Goal: Task Accomplishment & Management: Complete application form

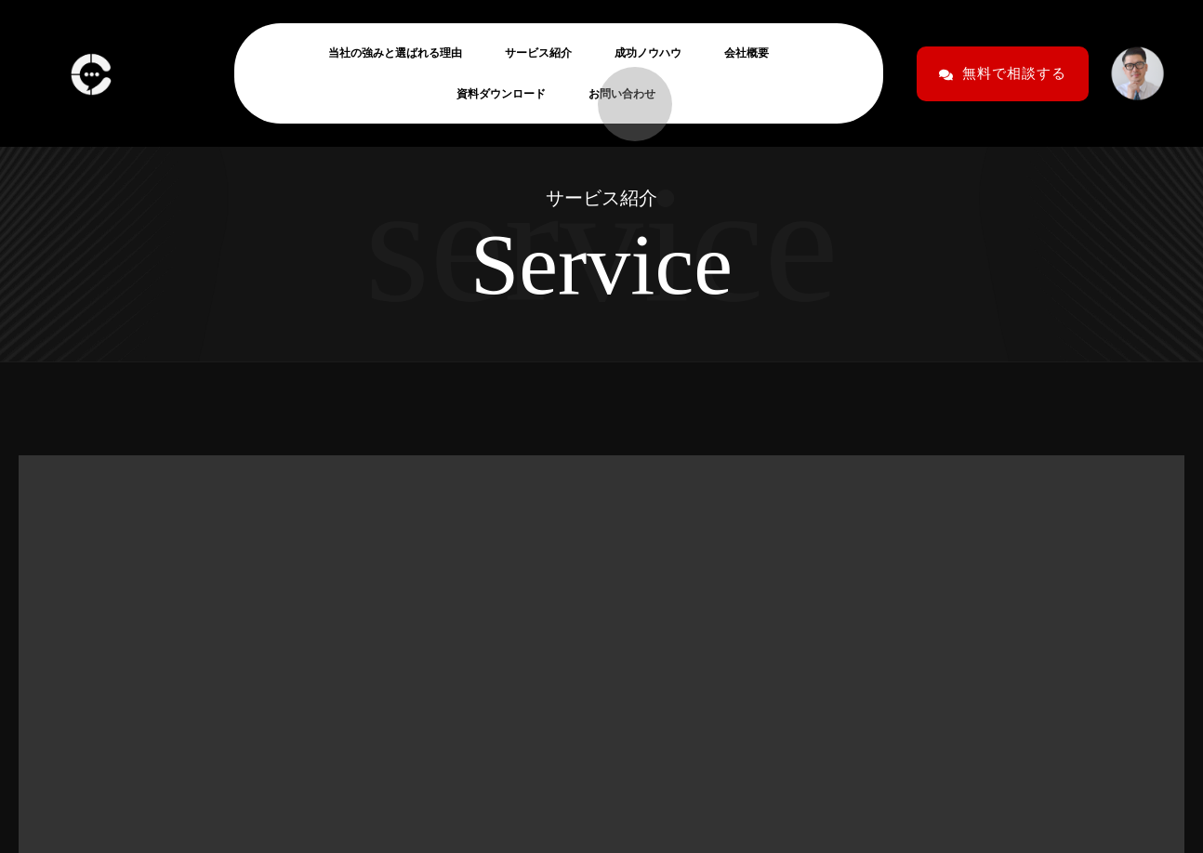
click at [626, 95] on link "お問い合わせ" at bounding box center [629, 94] width 82 height 22
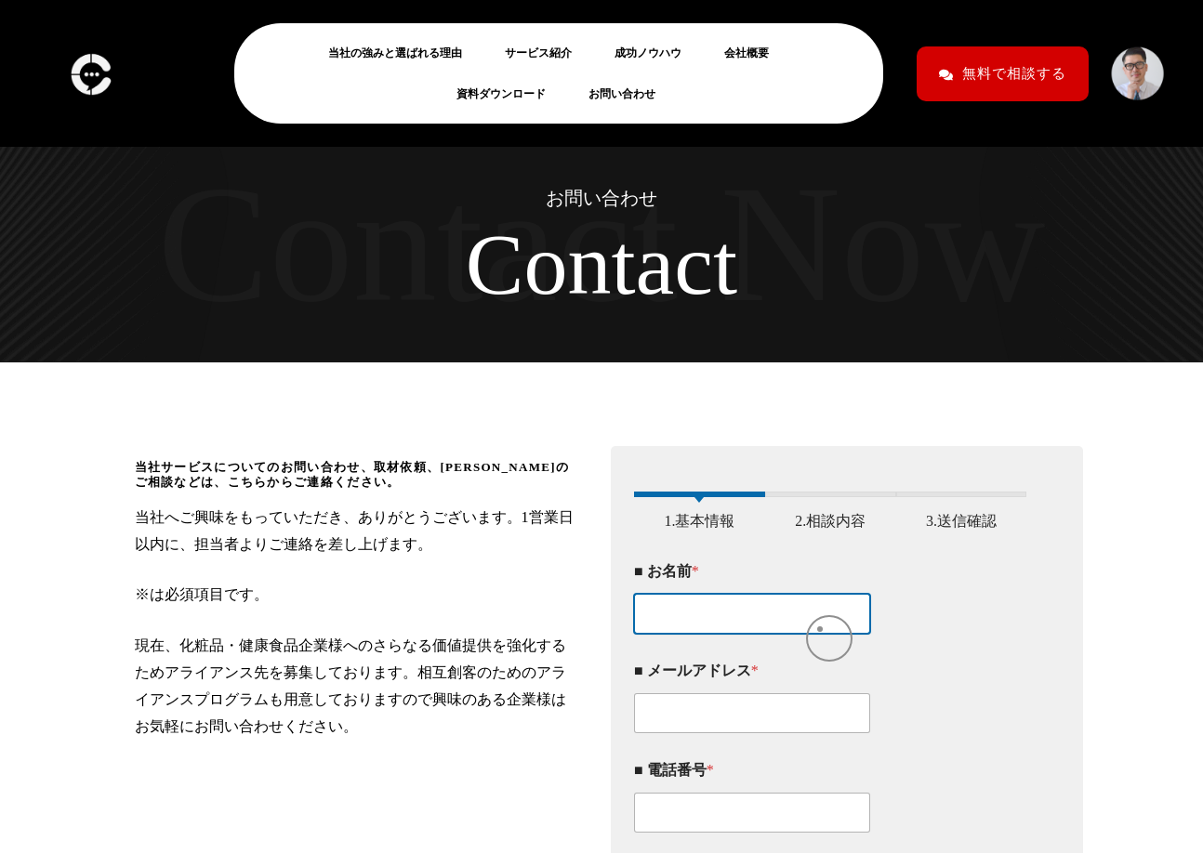
click at [820, 629] on input "■ お名前 *" at bounding box center [752, 614] width 236 height 40
paste input "info@e-session.co.jp"
type input "info@e-session.co.jp"
click at [786, 620] on input "■ お名前 *" at bounding box center [752, 614] width 236 height 40
paste input "箕輪"
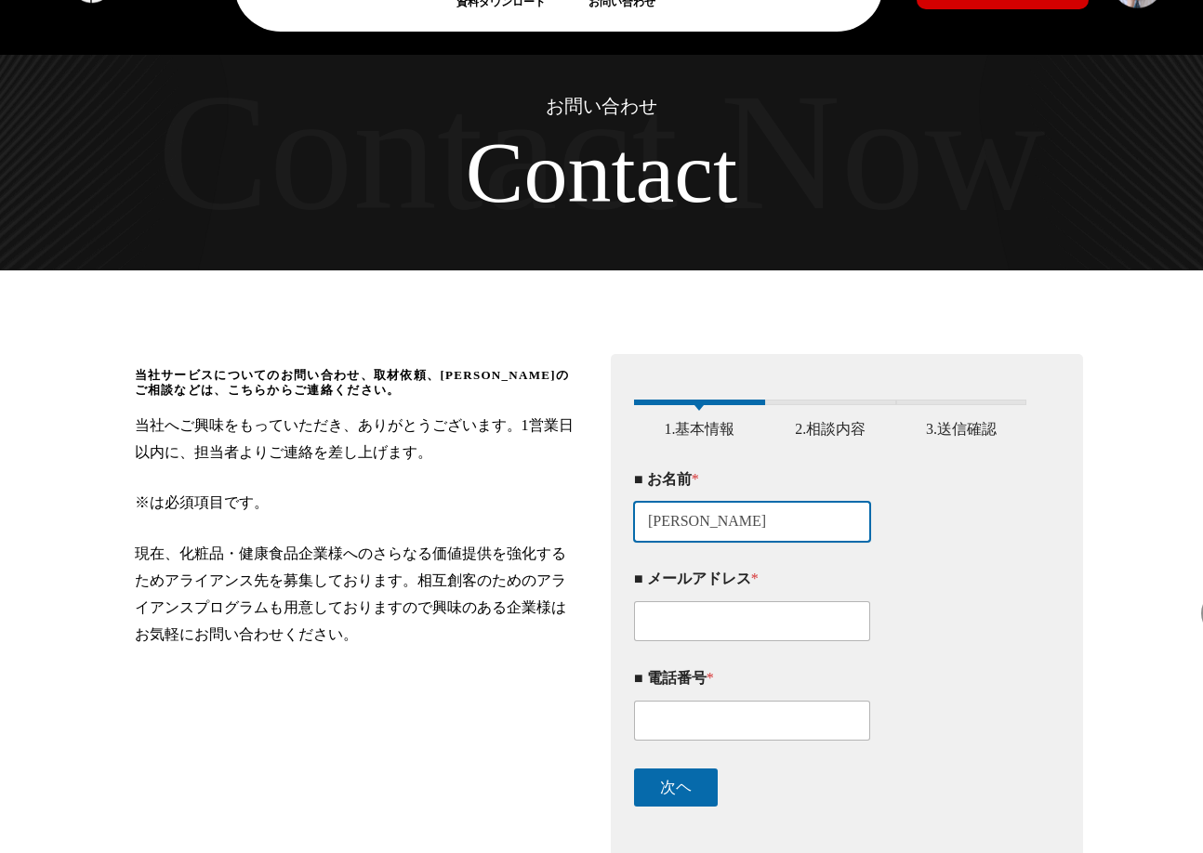
scroll to position [93, 0]
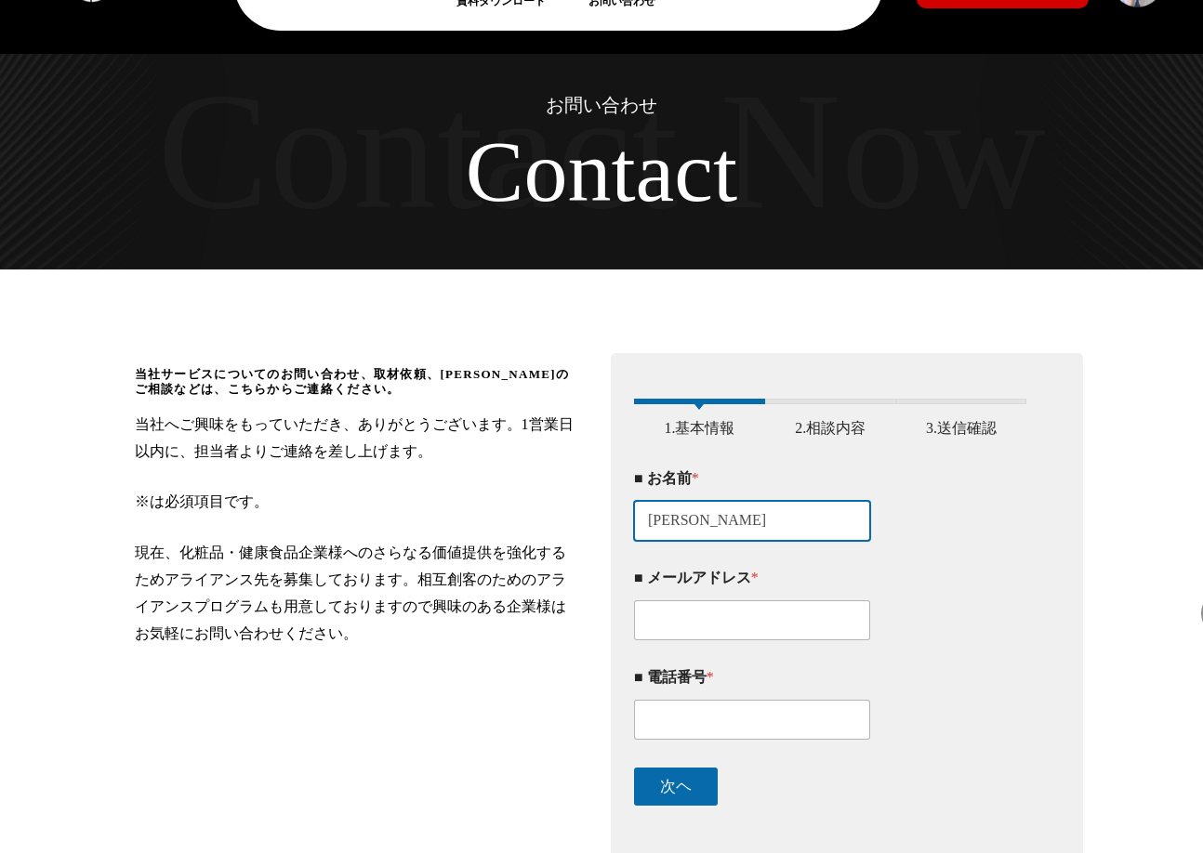
type input "箕輪"
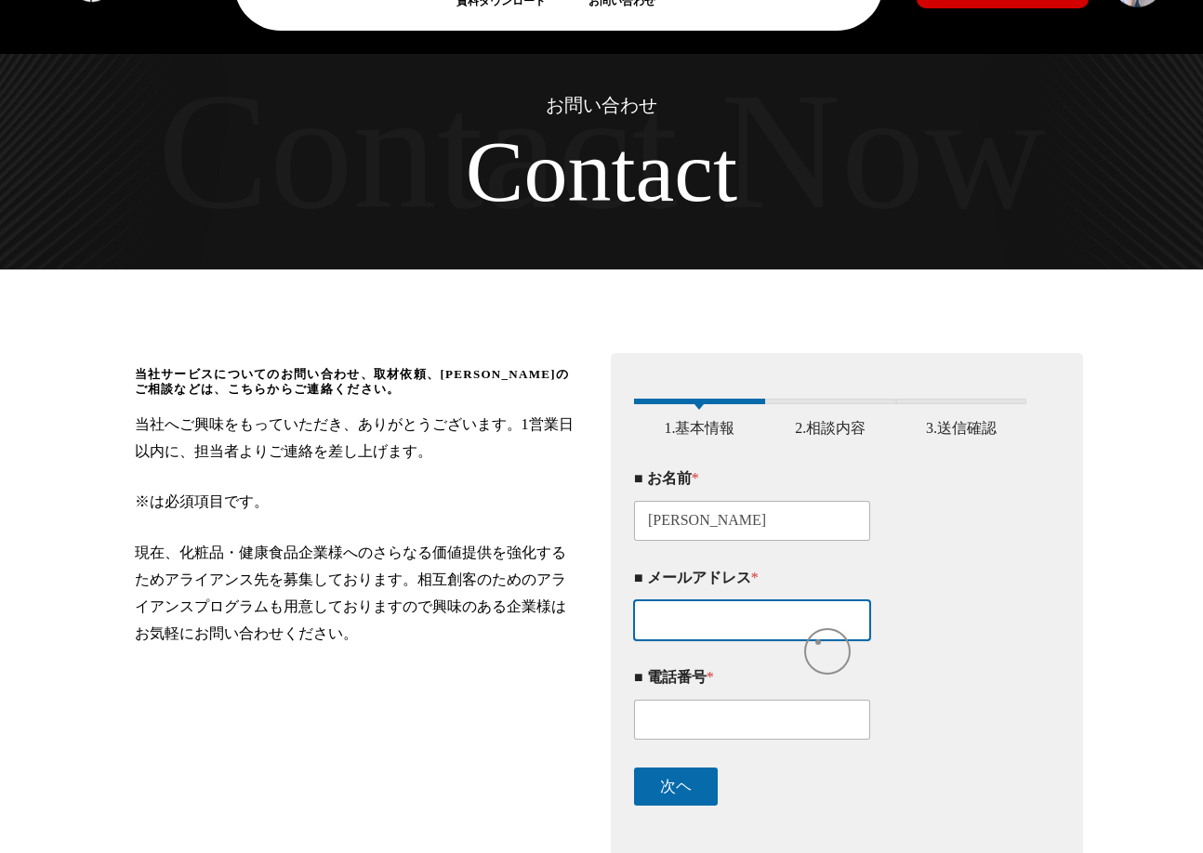
click at [818, 641] on input "■ メールアドレス *" at bounding box center [752, 621] width 236 height 40
paste input "minowa@scdt.co.jp"
type input "minowa@scdt.co.jp"
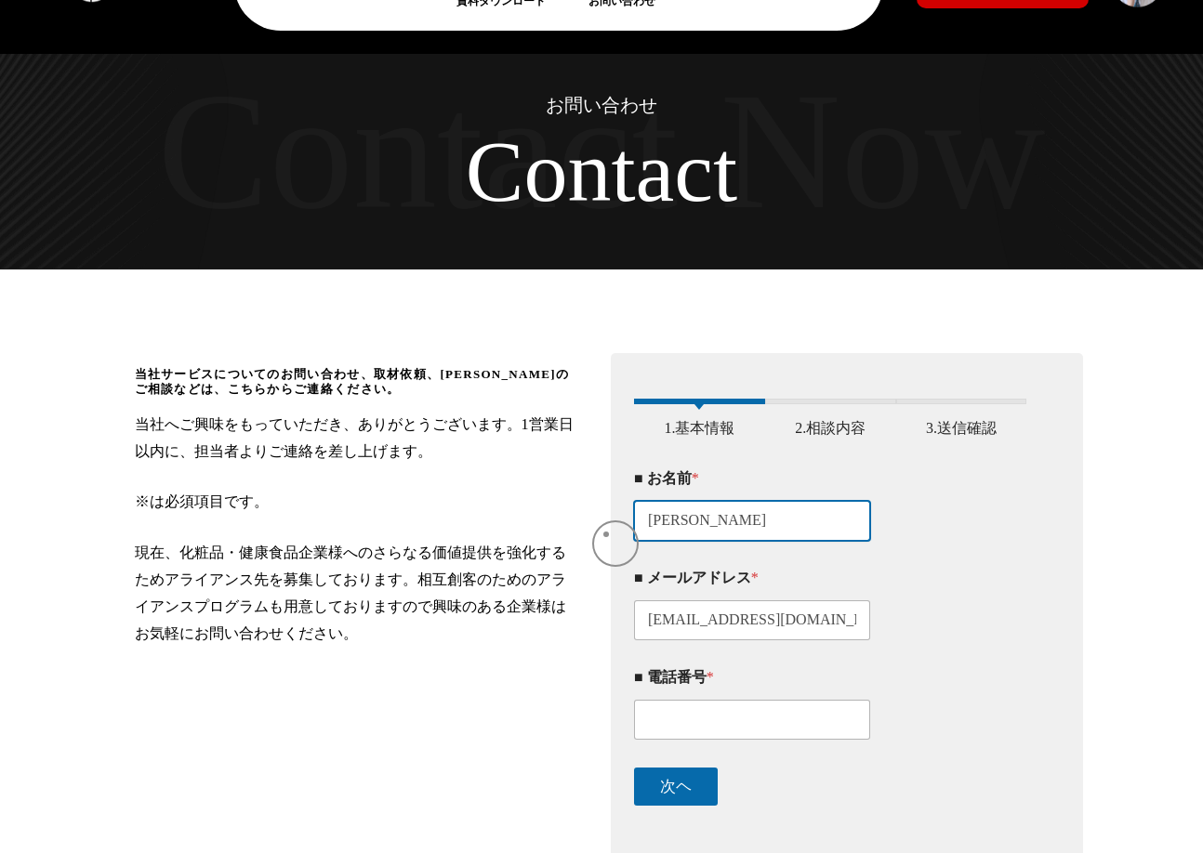
drag, startPoint x: 800, startPoint y: 528, endPoint x: 599, endPoint y: 535, distance: 201.8
click at [599, 535] on div "当社サービスについてのお問い合わせ、取材依頼、アライアンスのご相談などは、こちらからご連絡ください。 当社へご興味をもっていただき、ありがとうございます。1営…" at bounding box center [602, 609] width 981 height 531
paste input "株式会社SCUDETTO"
type input "株式会社SCUDETTO"
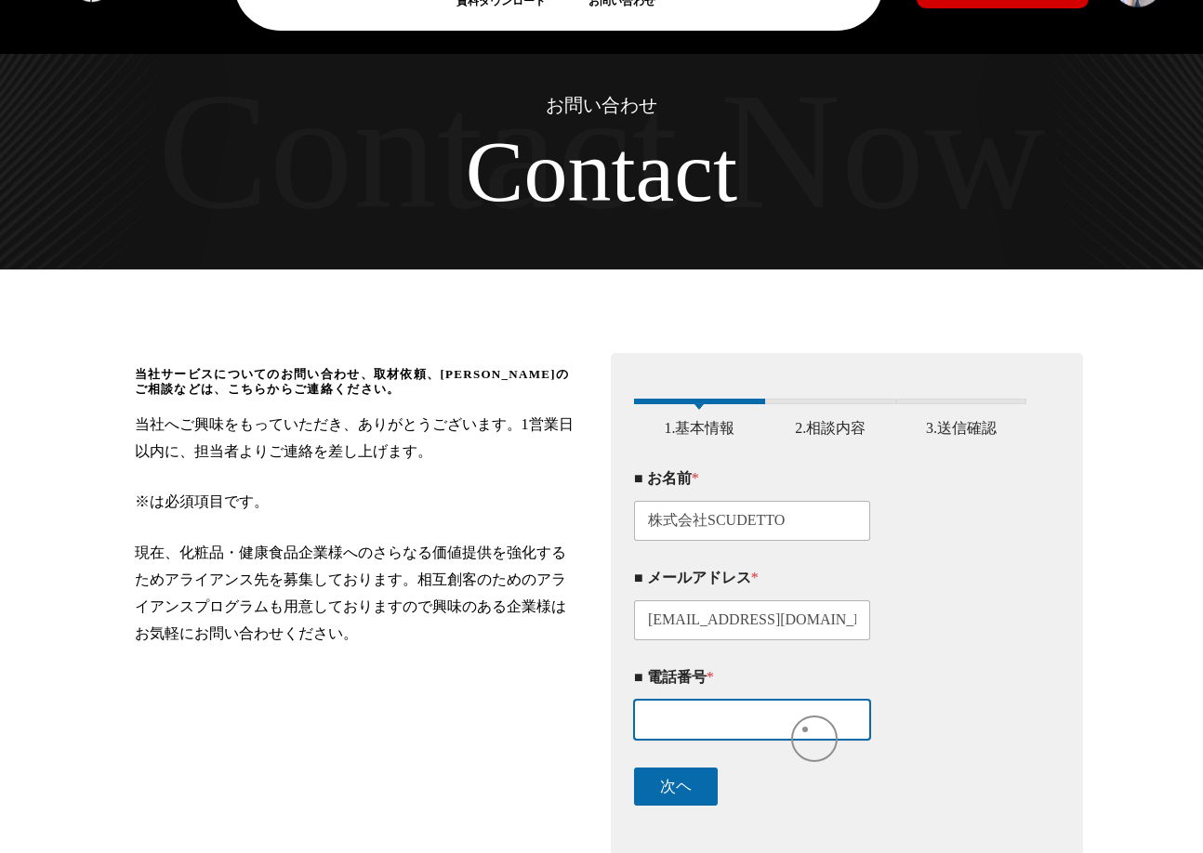
click at [805, 730] on input "■ 電話番号 *" at bounding box center [752, 720] width 236 height 40
paste input "080-5512-8463"
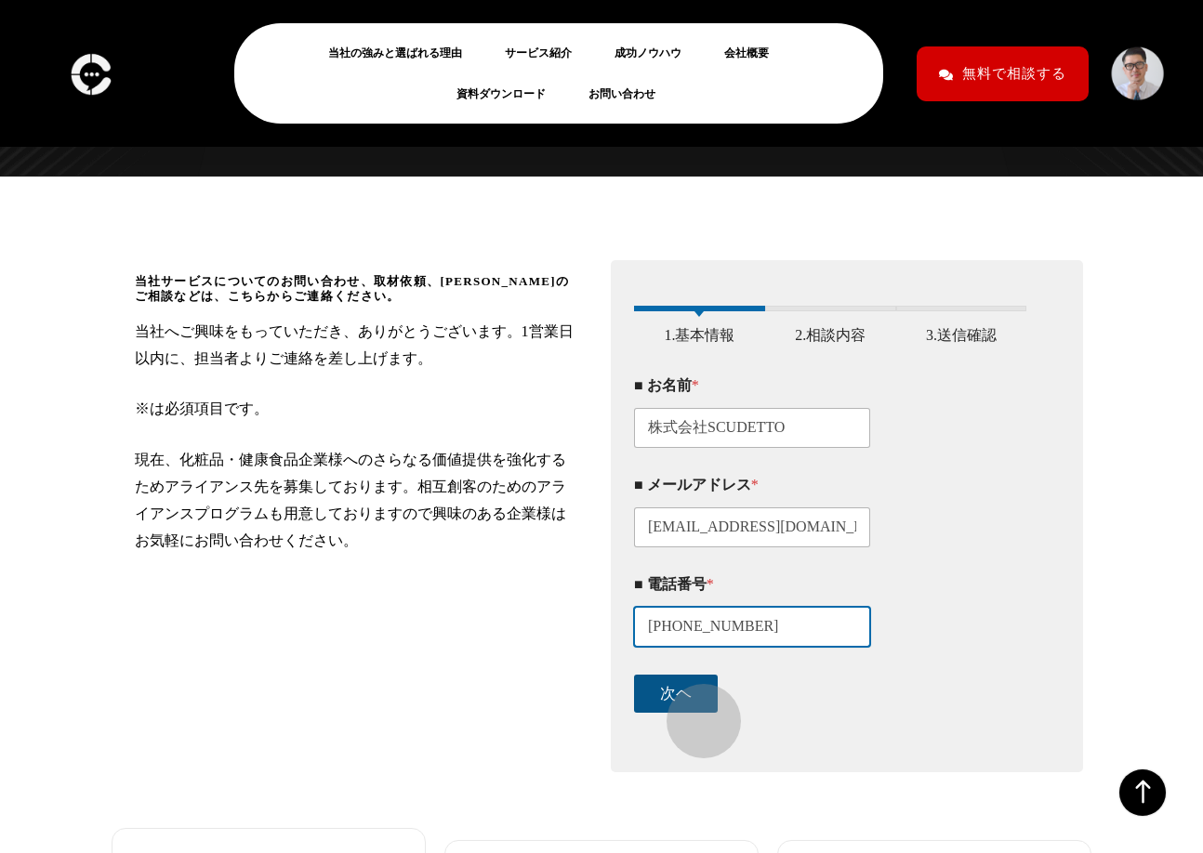
type input "080-5512-8463"
click at [694, 712] on button "次ヘ" at bounding box center [676, 694] width 84 height 38
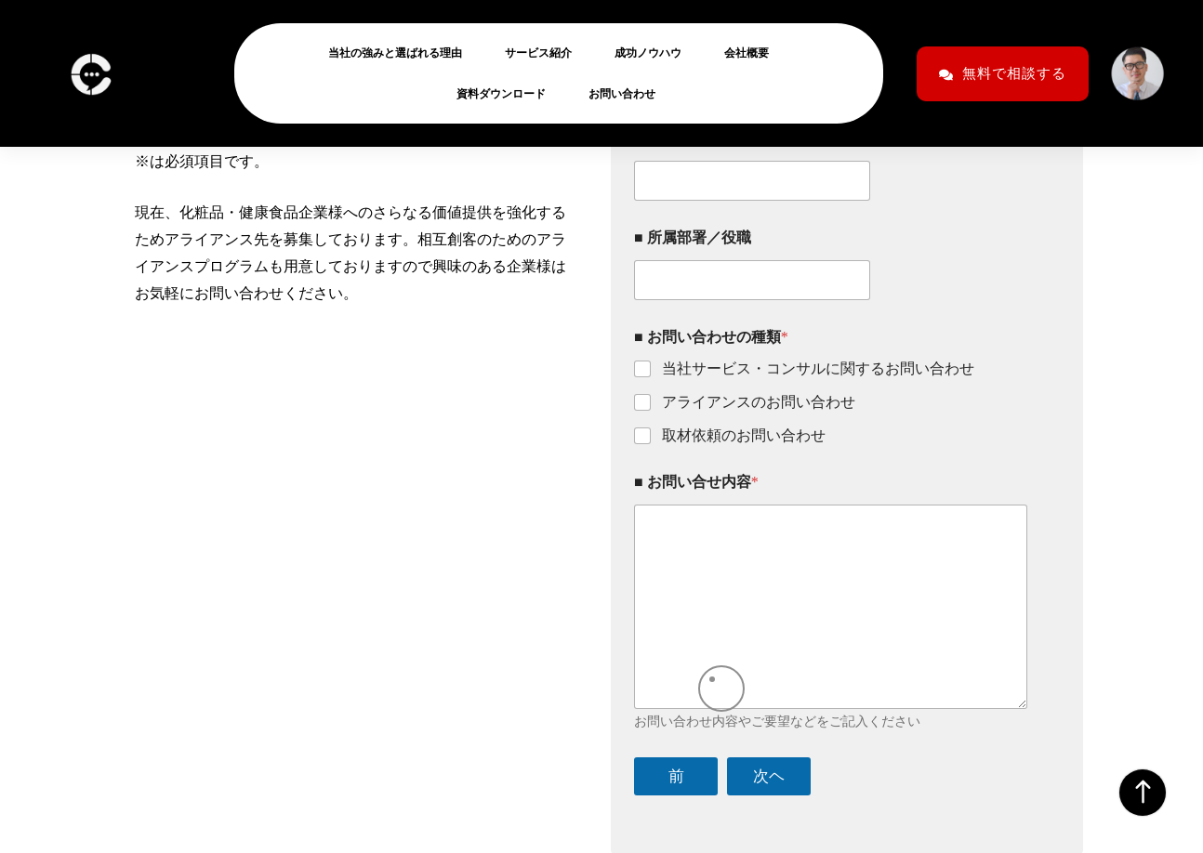
scroll to position [438, 0]
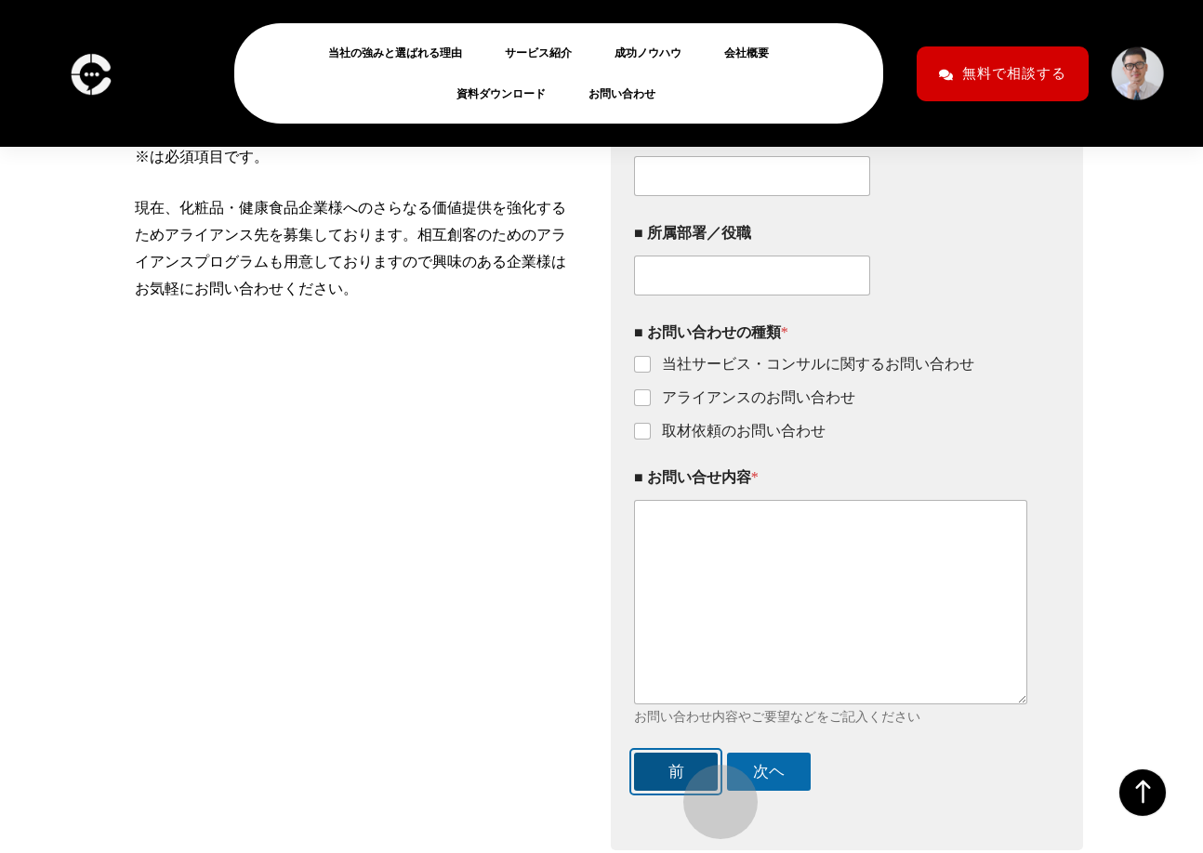
click at [711, 791] on button "前" at bounding box center [676, 772] width 84 height 38
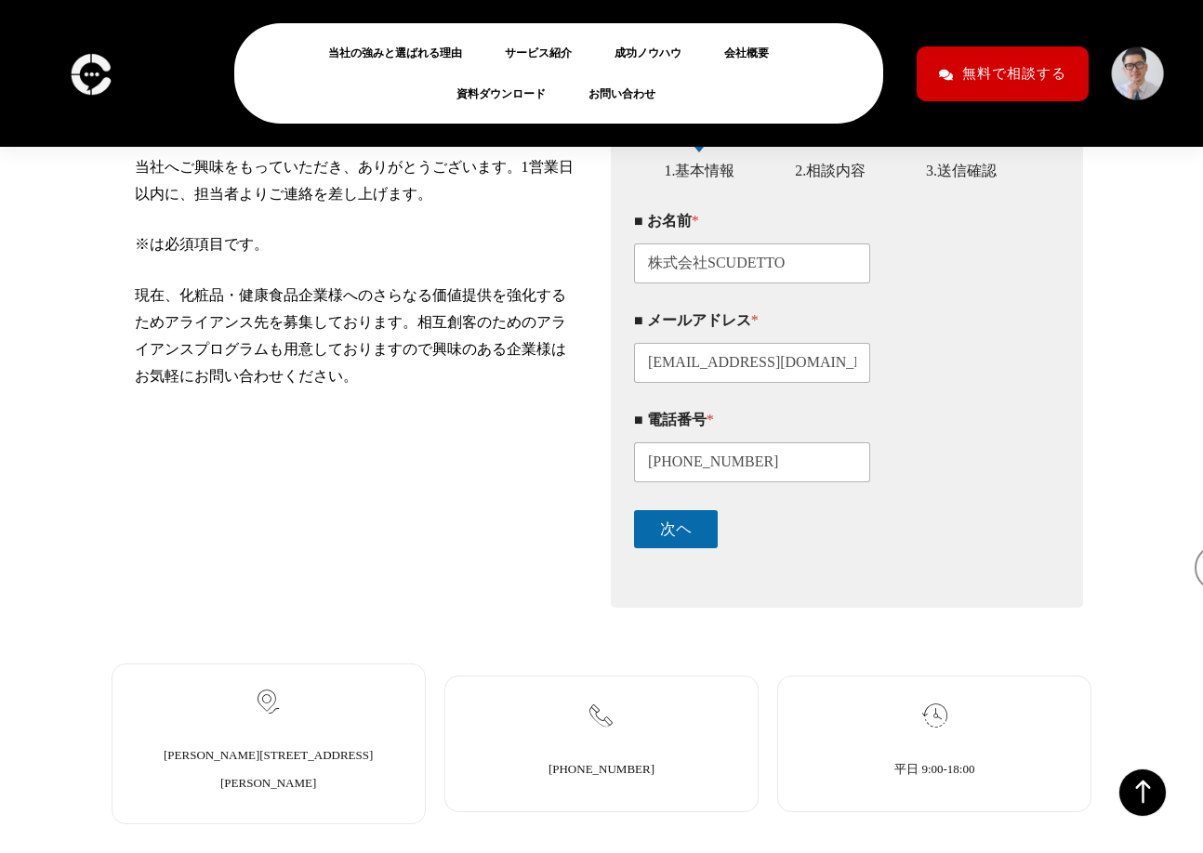
scroll to position [345, 0]
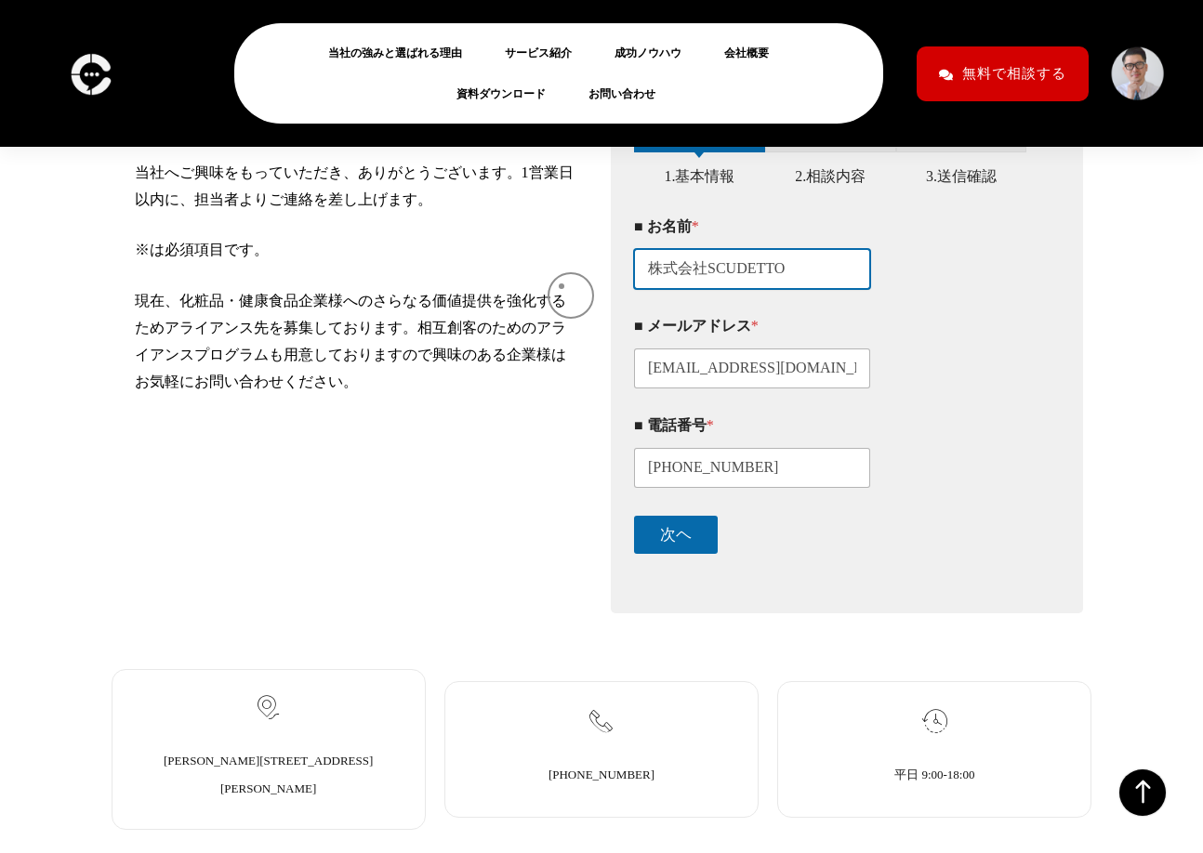
drag, startPoint x: 789, startPoint y: 283, endPoint x: 562, endPoint y: 286, distance: 227.8
click at [562, 286] on div "当社サービスについてのお問い合わせ、取材依頼、アライアンスのご相談などは、こちらからご連絡ください。 当社へご興味をもっていただき、ありがとうございます。1営…" at bounding box center [602, 357] width 981 height 531
paste input "箕輪"
type input "箕輪"
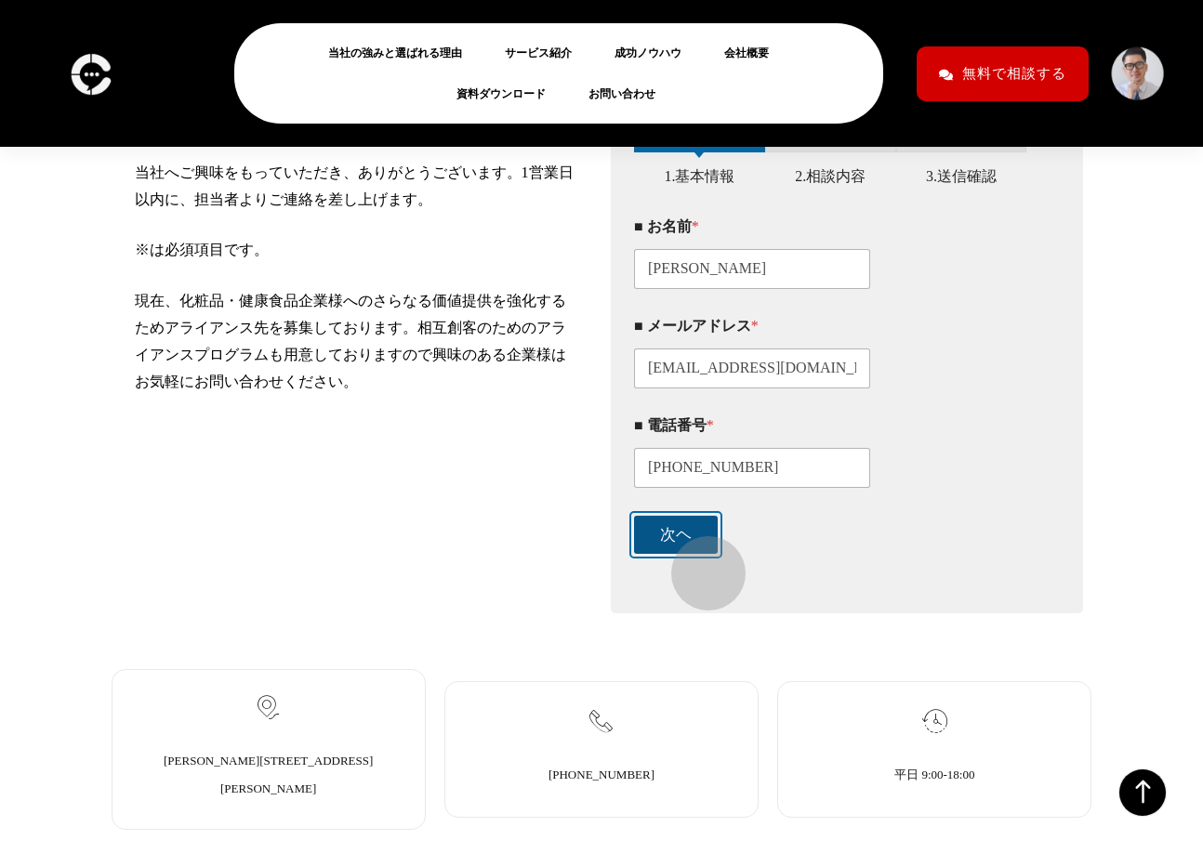
click at [699, 554] on button "次ヘ" at bounding box center [676, 535] width 84 height 38
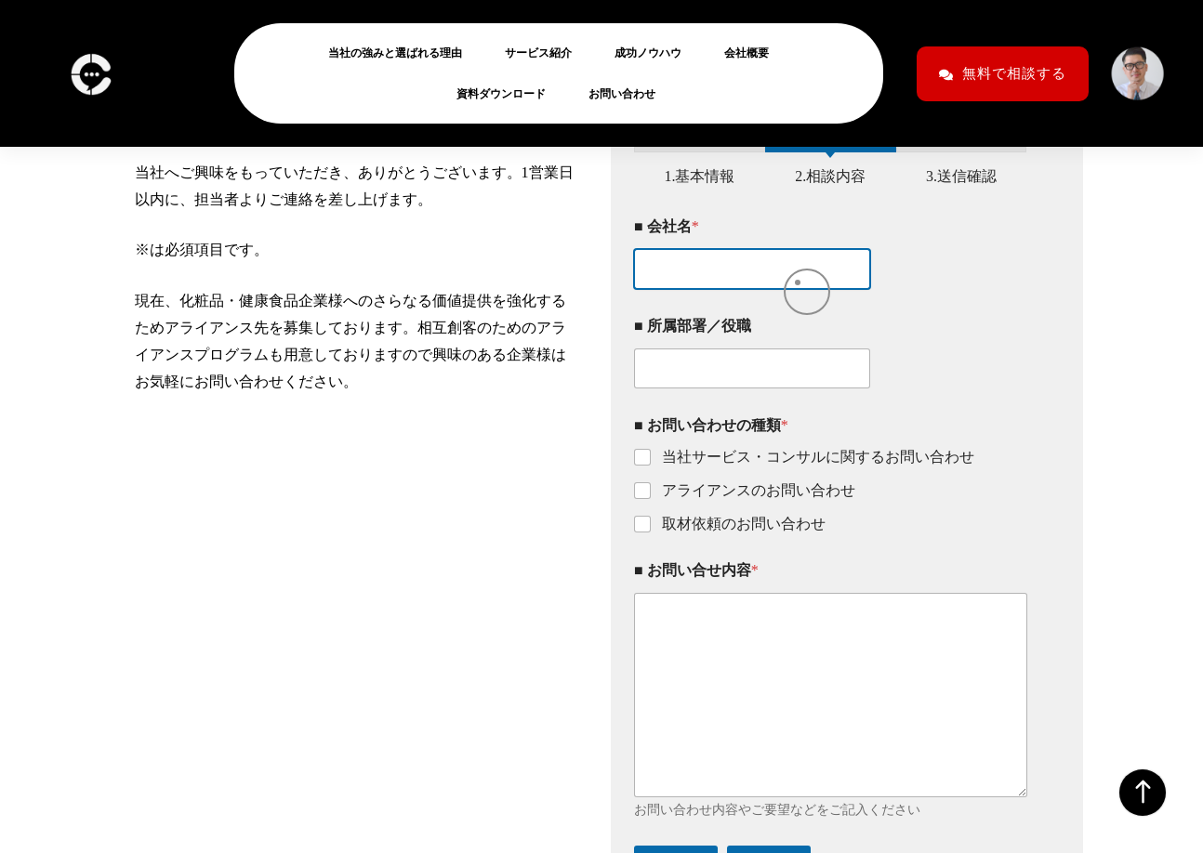
click at [798, 283] on input "■ 会社名 *" at bounding box center [752, 269] width 236 height 40
paste input "株式会社SCUDETTO"
type input "株式会社SCUDETTO"
click at [643, 466] on input "当社サービス・コンサルに関するお問い合わせ" at bounding box center [643, 458] width 15 height 15
checkbox input "true"
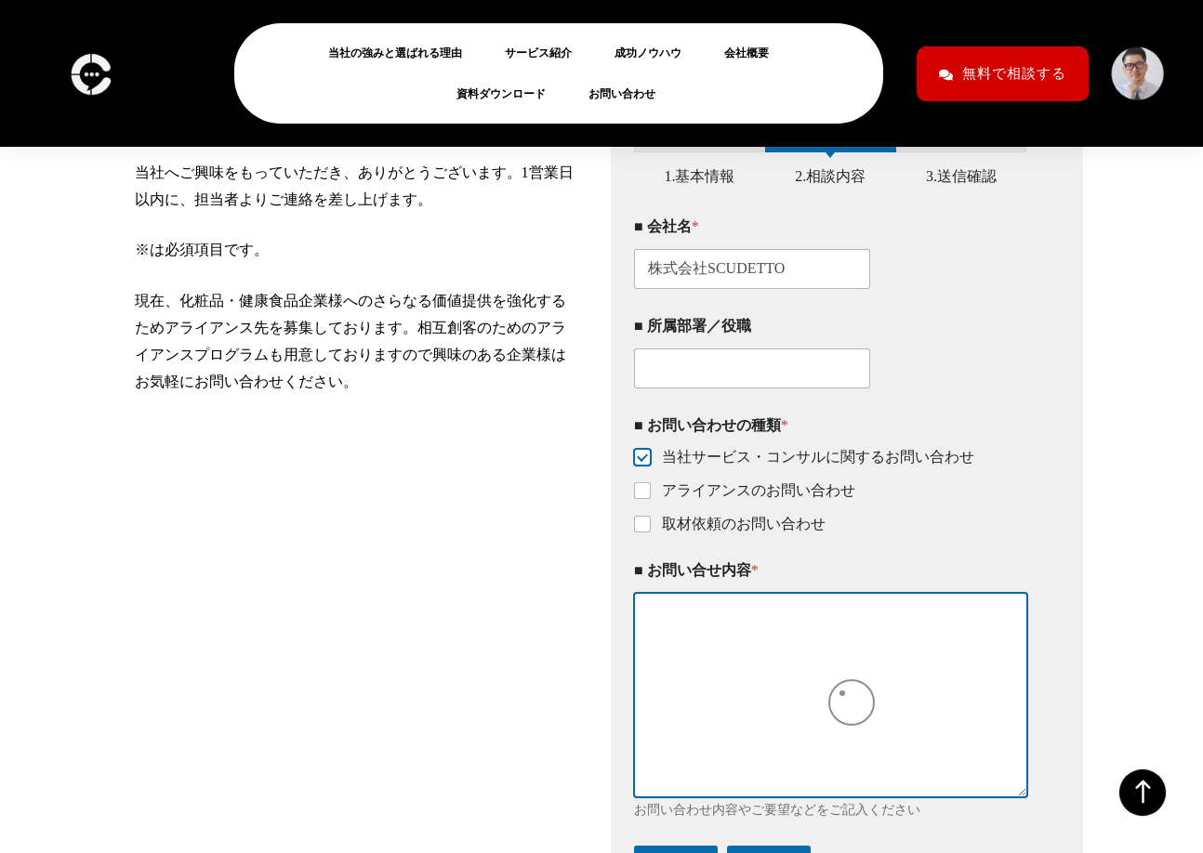
click at [836, 693] on textarea "■ お問い合せ内容 *" at bounding box center [830, 695] width 393 height 204
paste textarea "PR会社さまへ｜案件単位で"来場・記事化"を裏方支援します PRプロモート ご担当者さま お世話になっております。株式会社SCUDETTOの箕輪と申します。 …"
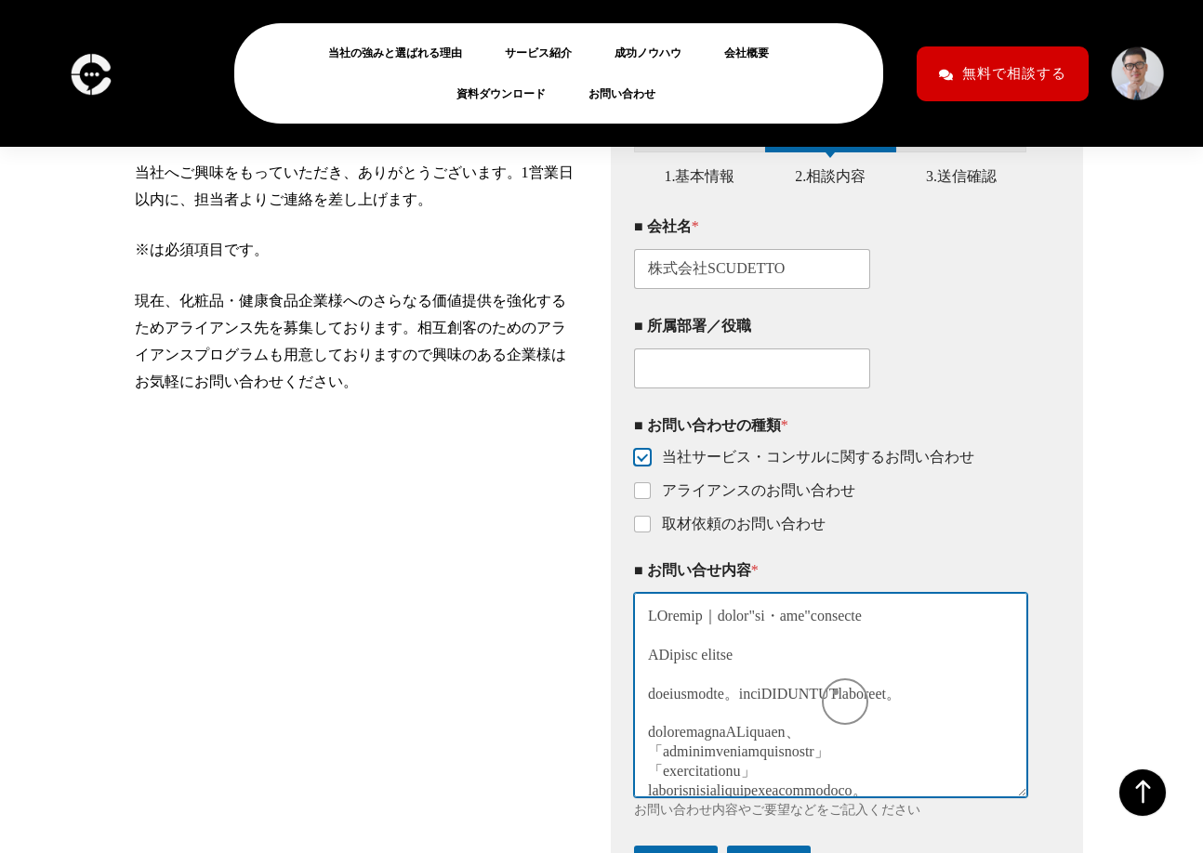
scroll to position [760, 0]
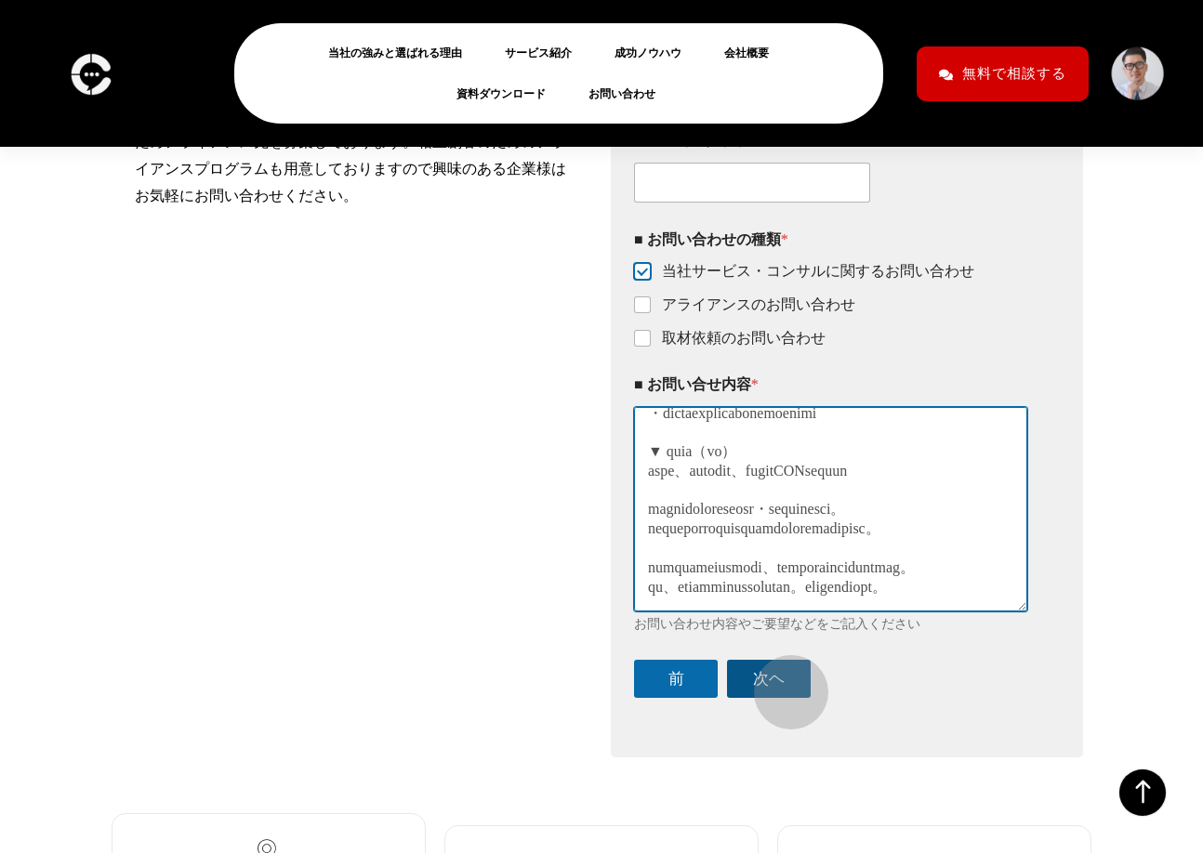
type textarea "PR会社さまへ｜案件単位で"来場・記事化"を裏方支援します PRプロモート ご担当者さま お世話になっております。株式会社SCUDETTOの箕輪と申します。 …"
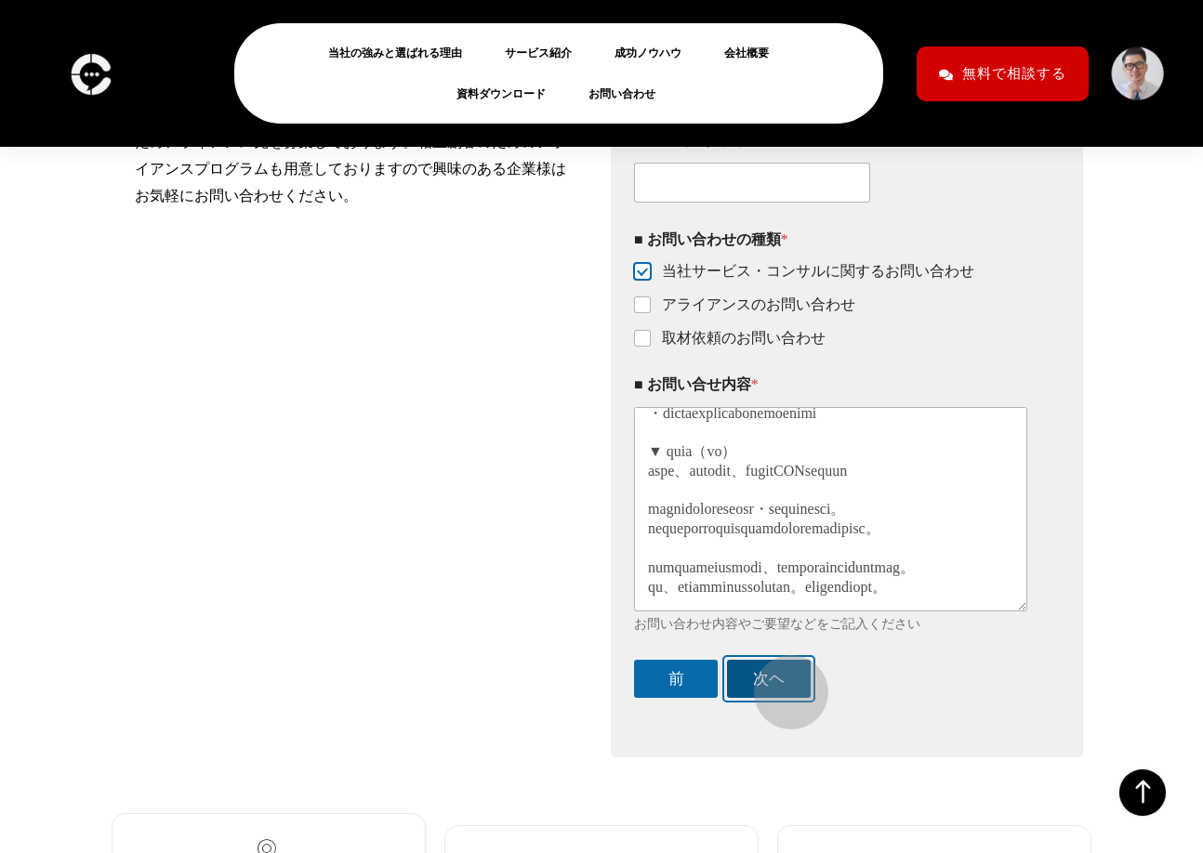
click at [781, 688] on button "次ヘ" at bounding box center [769, 679] width 84 height 38
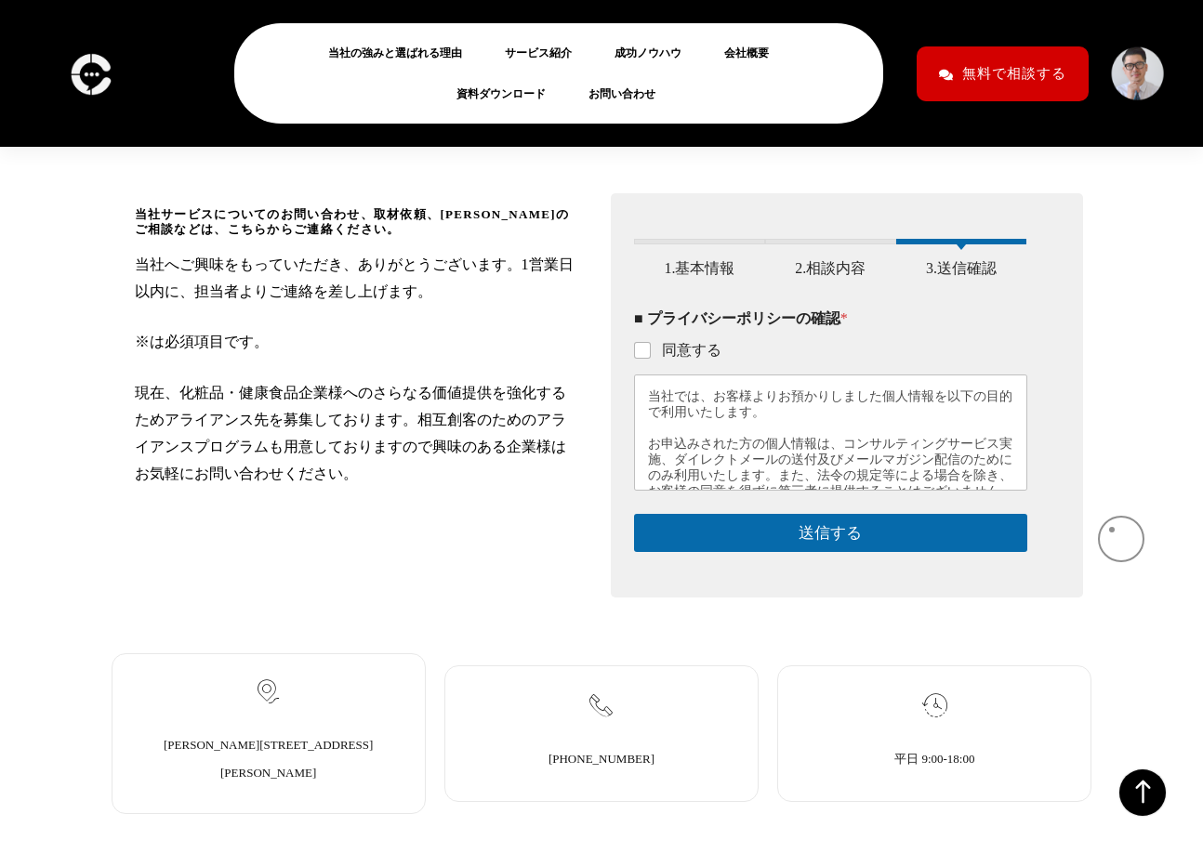
scroll to position [252, 0]
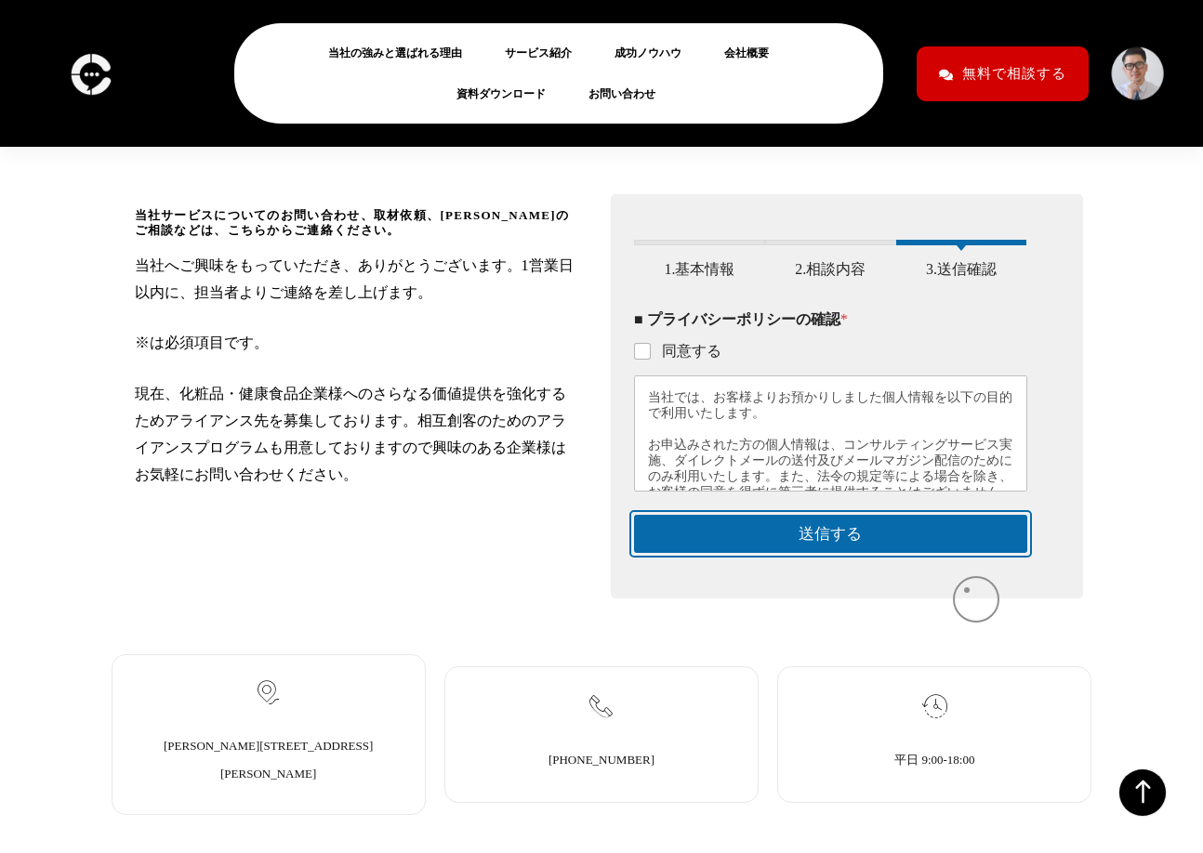
drag, startPoint x: 947, startPoint y: 555, endPoint x: 967, endPoint y: 590, distance: 40.4
click at [967, 590] on div "このフォームに入力するには、ブラウザーで JavaScript を有効にしてください。 1 1.基本情報 2 2.相談内容 3 3.送信確認 ■ お名前 * …" at bounding box center [847, 396] width 472 height 404
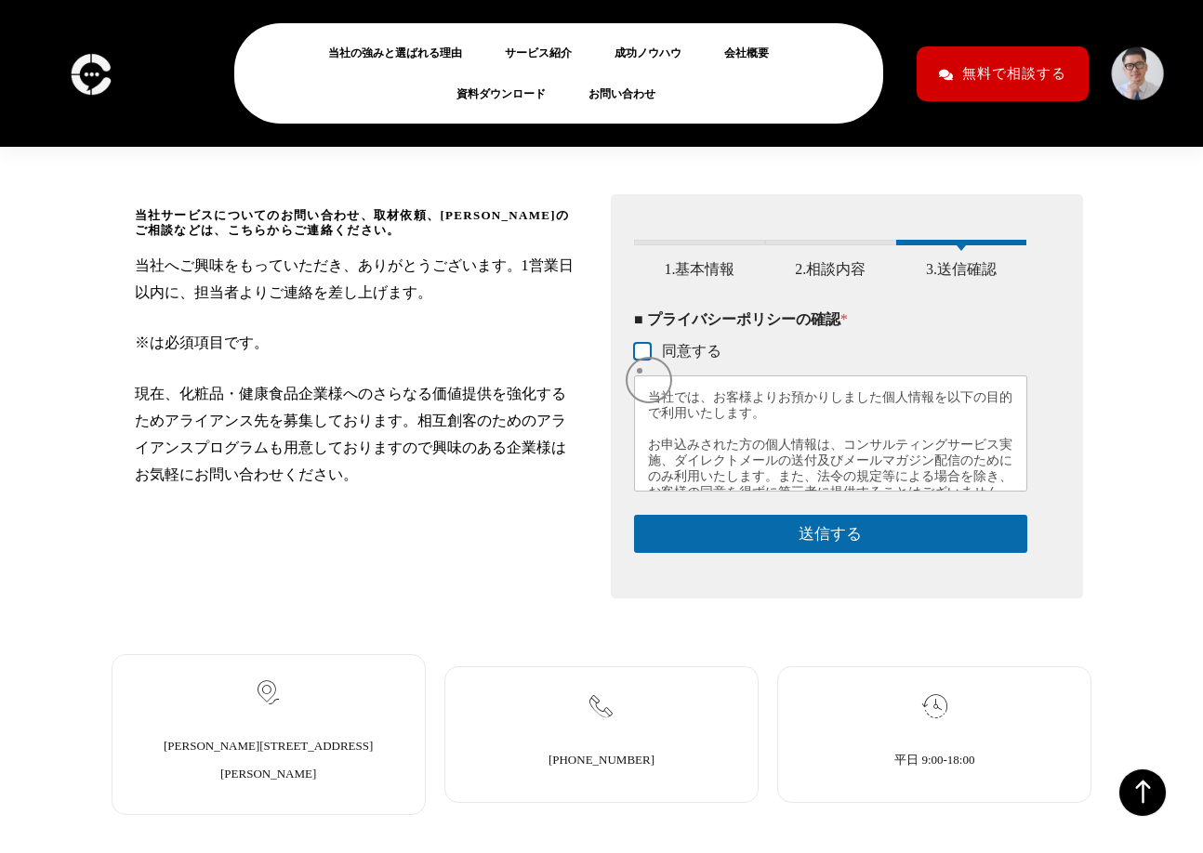
click at [641, 360] on input "同意する" at bounding box center [643, 352] width 15 height 15
checkbox input "true"
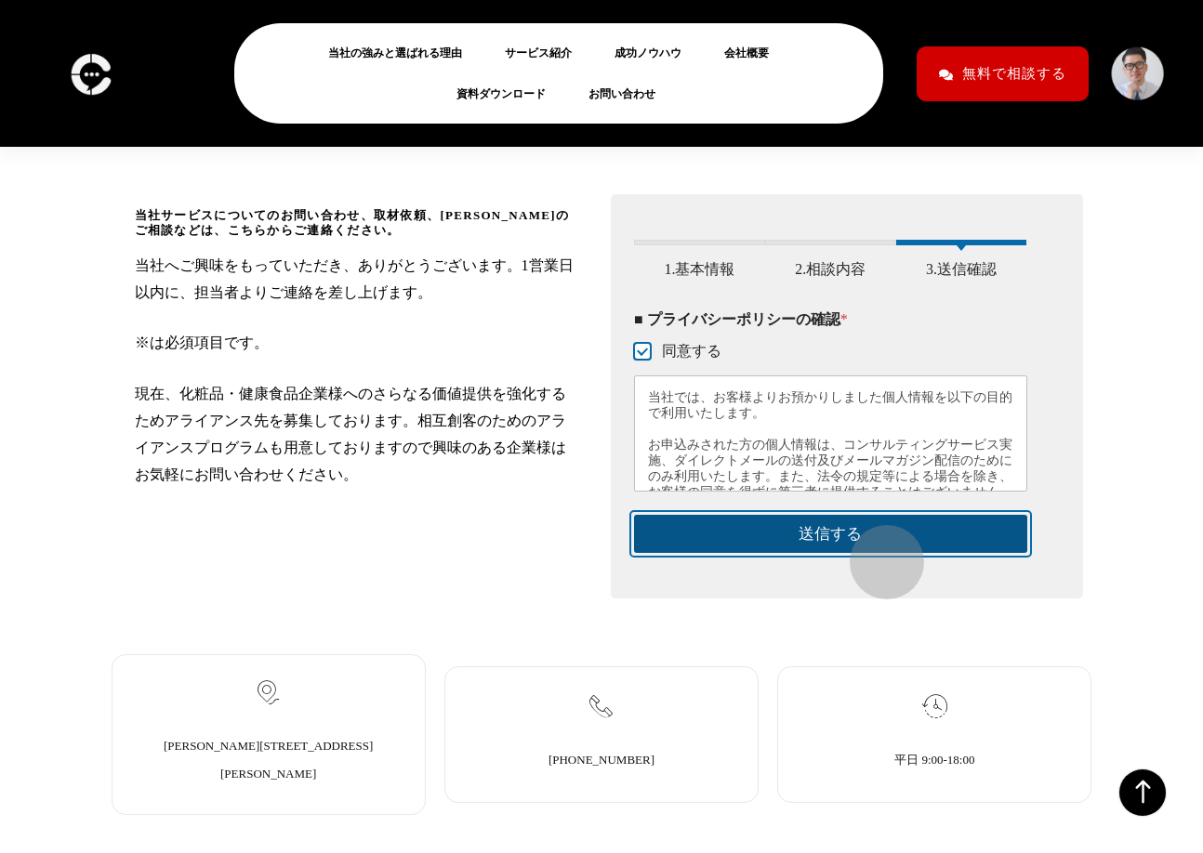
click at [878, 553] on button "送信する" at bounding box center [830, 534] width 393 height 38
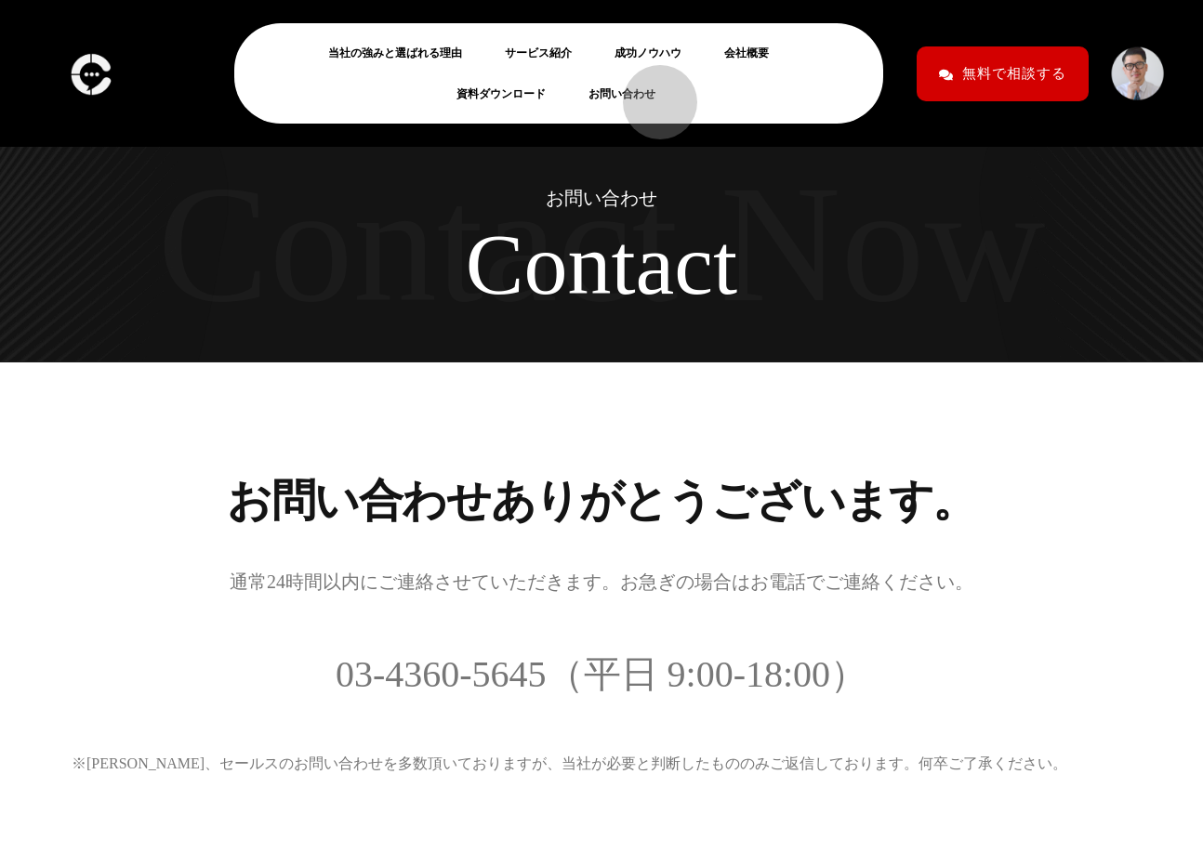
click at [650, 92] on link "お問い合わせ" at bounding box center [629, 94] width 82 height 22
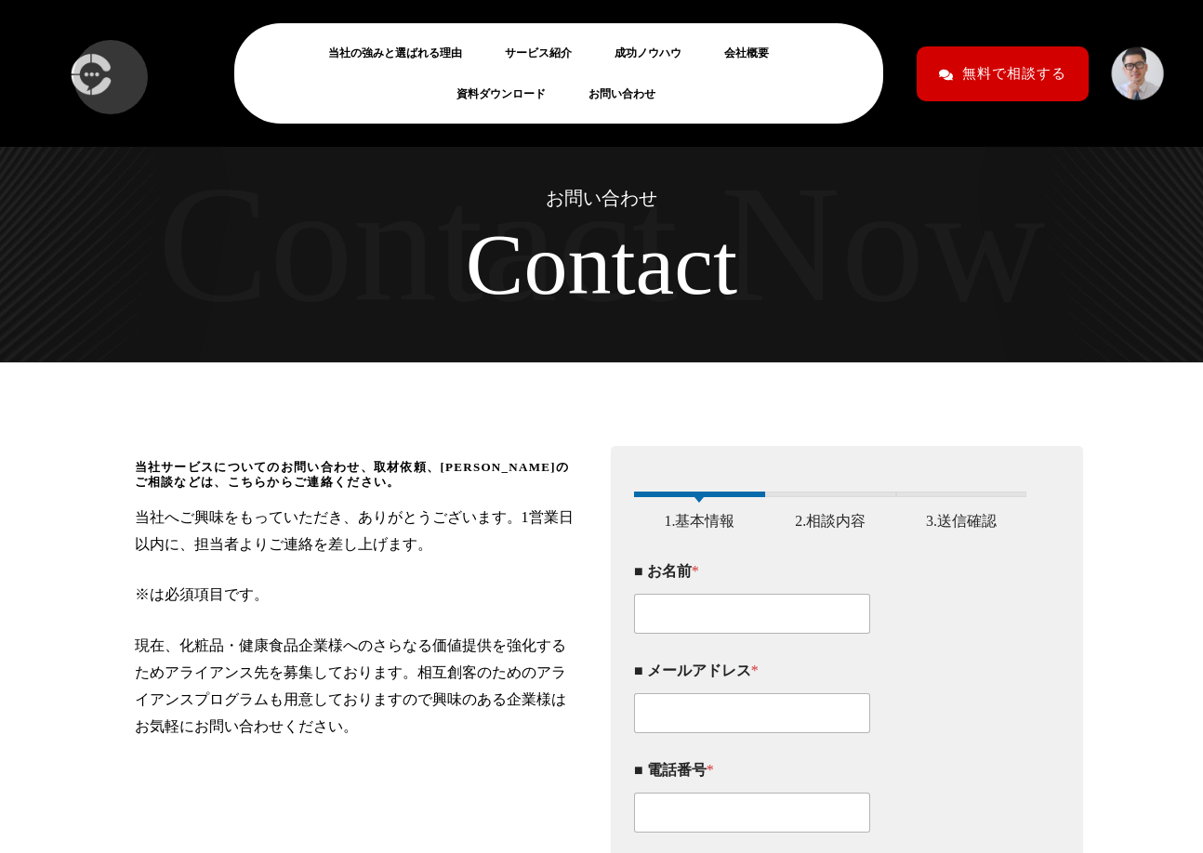
click at [101, 68] on img at bounding box center [90, 73] width 51 height 55
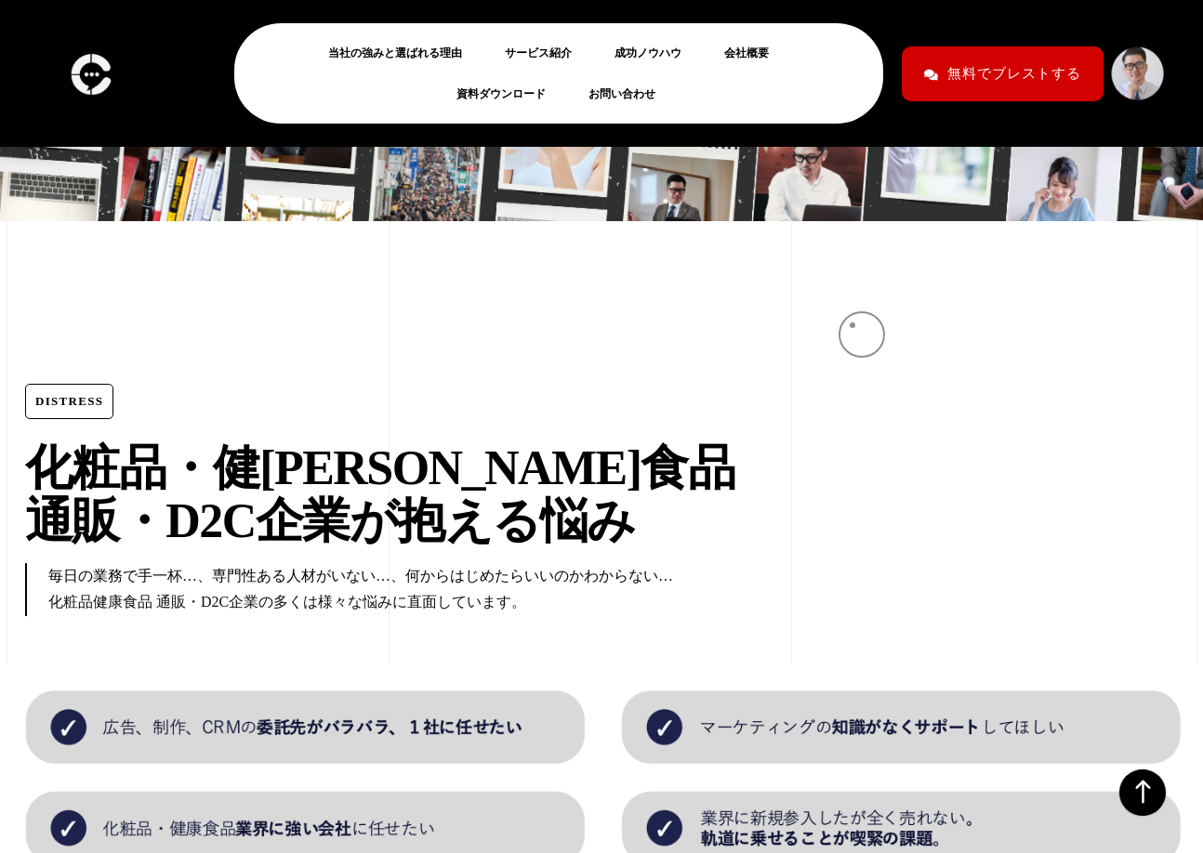
scroll to position [1143, 0]
